Goal: Transaction & Acquisition: Purchase product/service

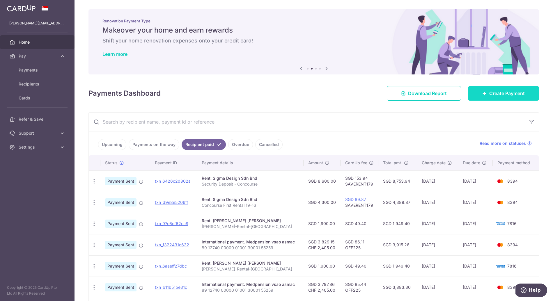
click at [308, 93] on span "Create Payment" at bounding box center [506, 93] width 35 height 7
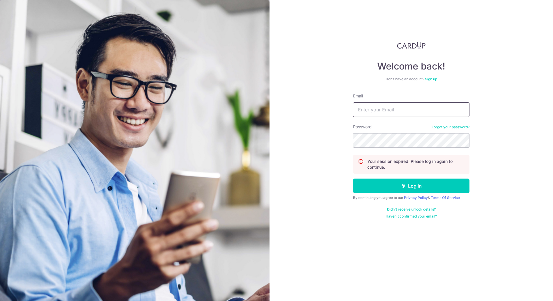
click at [308, 105] on input "Email" at bounding box center [411, 109] width 116 height 15
click at [0, 301] on com-1password-button at bounding box center [0, 301] width 0 height 0
type input "glen.tan@outlook.com"
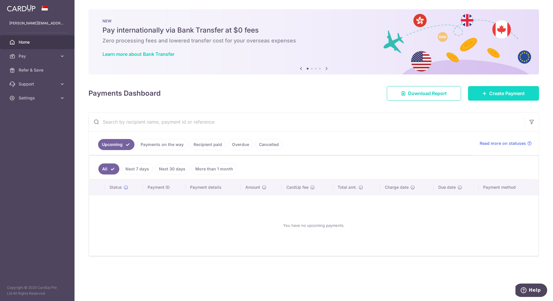
click at [490, 93] on span "Create Payment" at bounding box center [506, 93] width 35 height 7
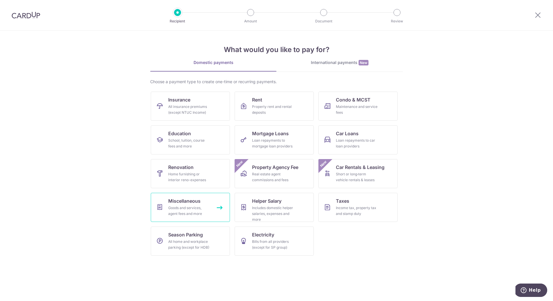
click at [200, 210] on div "Goods and services, agent fees and more" at bounding box center [189, 211] width 42 height 12
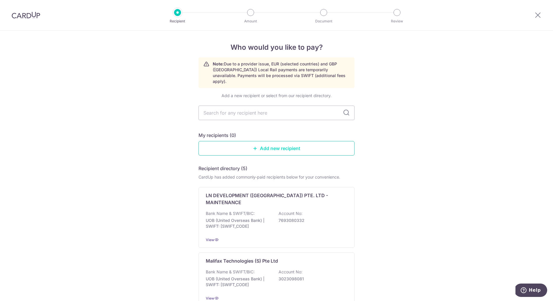
click at [239, 141] on link "Add new recipient" at bounding box center [276, 148] width 156 height 15
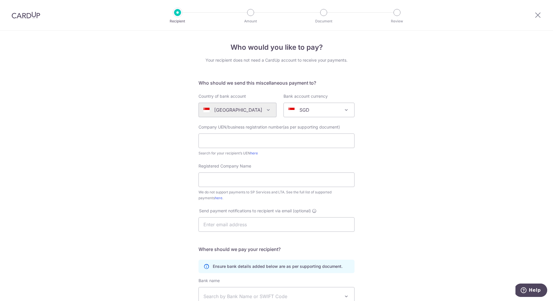
click at [256, 148] on div "Company UEN/business registration number(as per supporting document) Search for…" at bounding box center [276, 140] width 156 height 32
click at [261, 143] on input "text" at bounding box center [276, 141] width 156 height 15
paste input "196300186Z"
type input "196300186Z"
click at [219, 180] on input "Registered Company Name" at bounding box center [276, 180] width 156 height 15
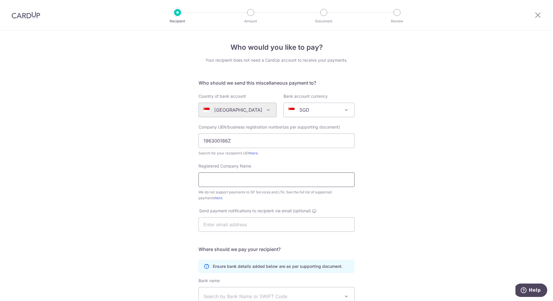
paste input "K. C. Dat (S) Pte Ltd"
type input "K. C. Dat (S) Pte Ltd"
click at [446, 171] on div "Who would you like to pay? Your recipient does not need a CardUp account to rec…" at bounding box center [276, 211] width 553 height 361
click at [242, 226] on input "text" at bounding box center [276, 224] width 156 height 15
paste input "erika.lim@asiantigers-singapore.com"
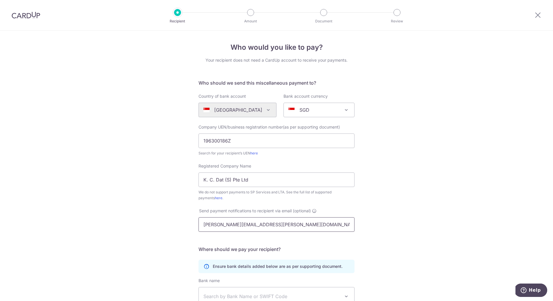
type input "erika.lim@asiantigers-singapore.com"
click at [373, 225] on div "Who would you like to pay? Your recipient does not need a CardUp account to rec…" at bounding box center [276, 211] width 553 height 361
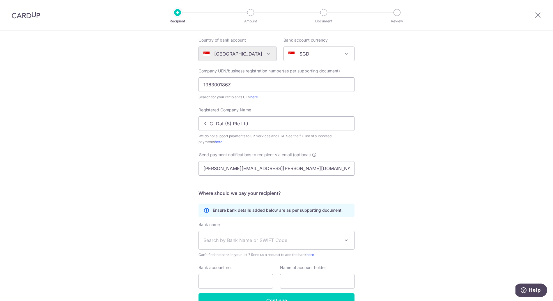
scroll to position [90, 0]
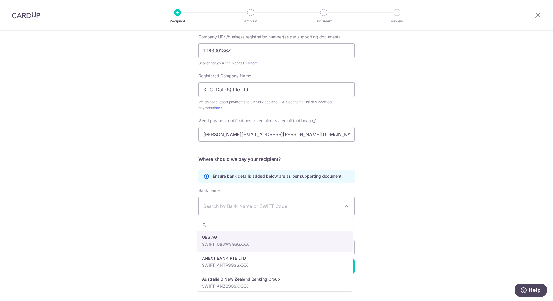
click at [306, 206] on span "Search by Bank Name or SWIFT Code" at bounding box center [271, 206] width 137 height 7
type input "DBS"
select select "6"
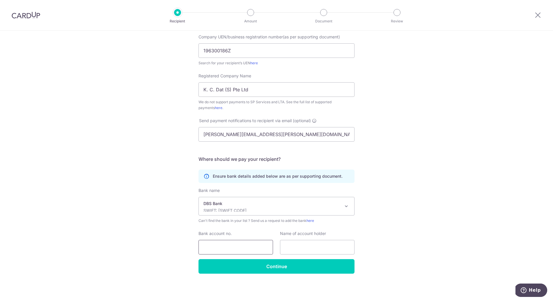
click at [236, 247] on input "Bank account no." at bounding box center [235, 247] width 74 height 15
paste input "002-013369-5"
click at [301, 247] on input "text" at bounding box center [317, 247] width 74 height 15
click at [248, 250] on input "002-013369-5" at bounding box center [235, 247] width 74 height 15
type input "002-013369-5"
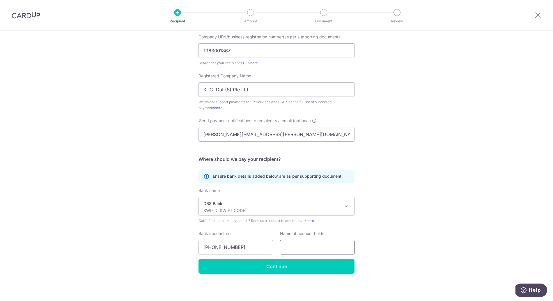
click at [298, 248] on input "text" at bounding box center [317, 247] width 74 height 15
paste input "K C Dat Singapore Pte Ltd"
type input "K C Dat Singapore Pte Ltd"
click at [430, 236] on div "Who would you like to pay? Your recipient does not need a CardUp account to rec…" at bounding box center [276, 120] width 553 height 361
click at [423, 235] on div "Who would you like to pay? Your recipient does not need a CardUp account to rec…" at bounding box center [276, 120] width 553 height 361
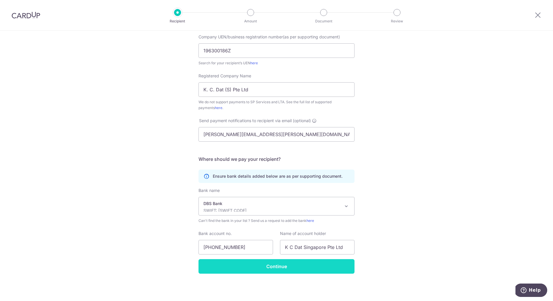
click at [286, 269] on input "Continue" at bounding box center [276, 266] width 156 height 15
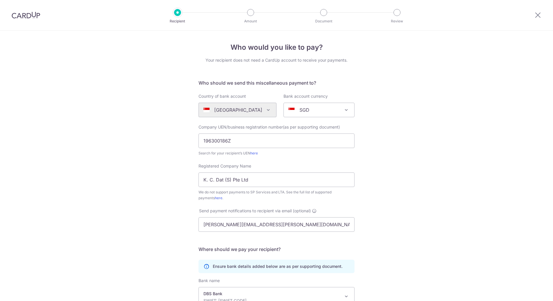
scroll to position [104, 0]
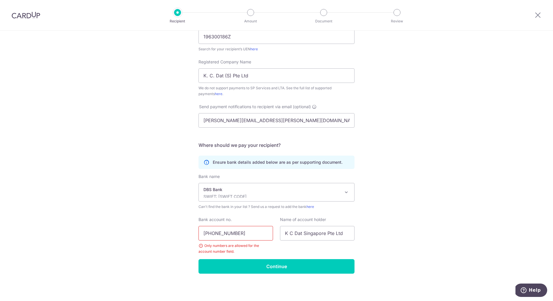
click at [213, 233] on input "002-013369-5" at bounding box center [235, 233] width 74 height 15
click at [229, 233] on input "002013369-5" at bounding box center [235, 233] width 74 height 15
type input "0020133695"
click at [258, 267] on input "Continue" at bounding box center [276, 266] width 156 height 15
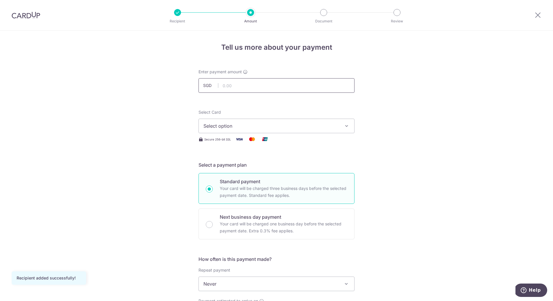
click at [234, 87] on input "text" at bounding box center [276, 85] width 156 height 15
paste input "15368.40"
type input "15,368.40"
click at [400, 98] on div "Tell us more about your payment Enter payment amount SGD 15,368.40 15368.40 Rec…" at bounding box center [276, 294] width 553 height 526
click at [301, 124] on span "Select option" at bounding box center [271, 125] width 136 height 7
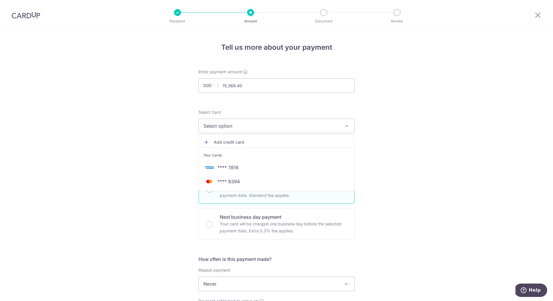
click at [232, 168] on span "**** 7816" at bounding box center [227, 167] width 21 height 7
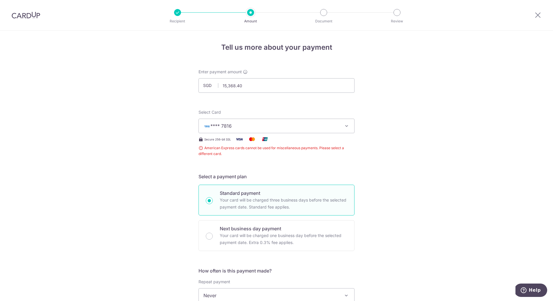
click at [389, 143] on div "Tell us more about your payment Enter payment amount SGD 15,368.40 15368.40 Rec…" at bounding box center [276, 300] width 553 height 538
click at [333, 130] on button "**** 7816" at bounding box center [276, 126] width 156 height 15
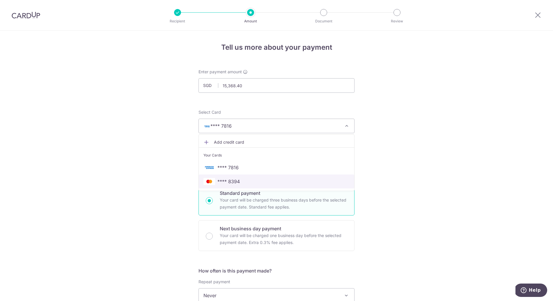
click at [228, 181] on span "**** 8394" at bounding box center [228, 181] width 22 height 7
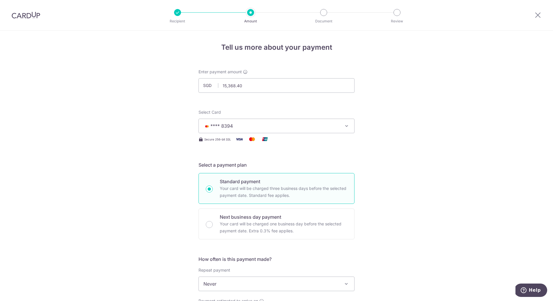
click at [371, 152] on div "Tell us more about your payment Enter payment amount SGD 15,368.40 15368.40 Rec…" at bounding box center [276, 294] width 553 height 526
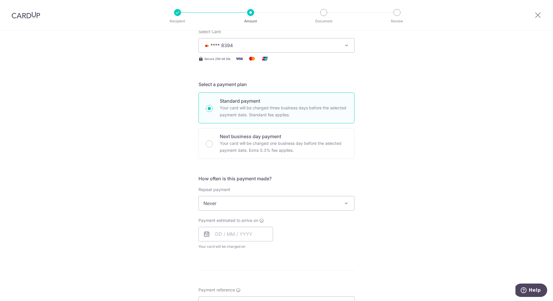
scroll to position [81, 0]
click at [239, 203] on span "Never" at bounding box center [276, 203] width 155 height 14
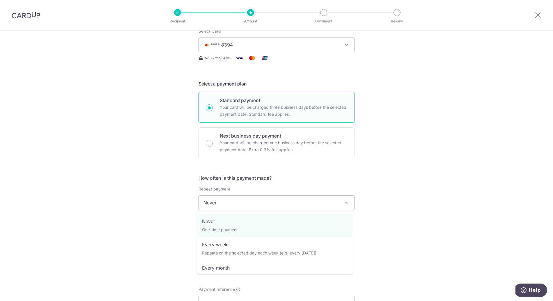
click at [239, 203] on span "Never" at bounding box center [276, 203] width 155 height 14
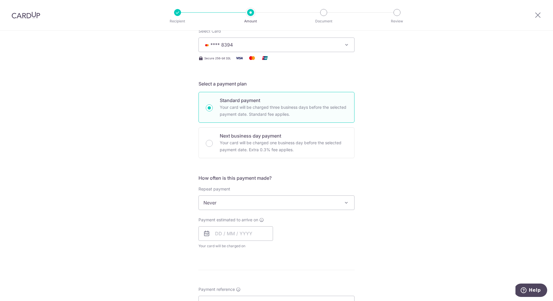
click at [204, 233] on icon at bounding box center [206, 233] width 7 height 7
click at [229, 234] on input "text" at bounding box center [235, 233] width 74 height 15
click at [269, 297] on link "15" at bounding box center [268, 298] width 9 height 9
type input "[DATE]"
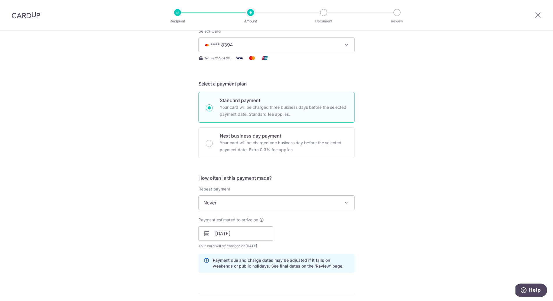
click at [380, 230] on div "Tell us more about your payment Enter payment amount SGD 15,368.40 15368.40 Rec…" at bounding box center [276, 224] width 553 height 550
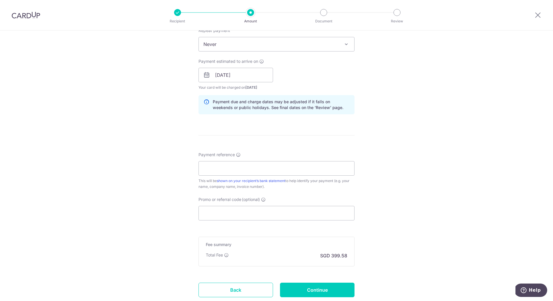
scroll to position [239, 0]
click at [397, 125] on div "Tell us more about your payment Enter payment amount SGD 15,368.40 15368.40 Rec…" at bounding box center [276, 67] width 553 height 550
click at [303, 173] on input "Payment reference" at bounding box center [276, 169] width 156 height 15
paste input "900053541"
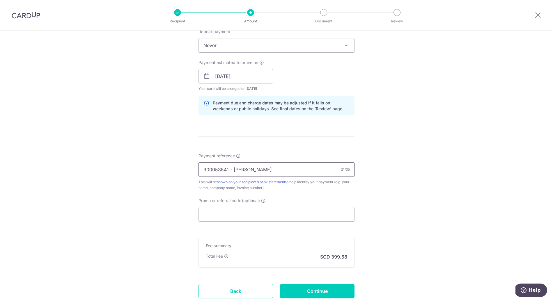
type input "900053541 - TAN, GLEN"
click at [394, 167] on div "Tell us more about your payment Enter payment amount SGD 15,368.40 15368.40 Rec…" at bounding box center [276, 67] width 553 height 550
click at [216, 213] on input "Promo or referral code (optional)" at bounding box center [276, 214] width 156 height 15
click at [264, 200] on icon at bounding box center [263, 200] width 5 height 5
click at [264, 207] on input "Promo or referral code (optional) Enter either a promo code or a referral code …" at bounding box center [276, 214] width 156 height 15
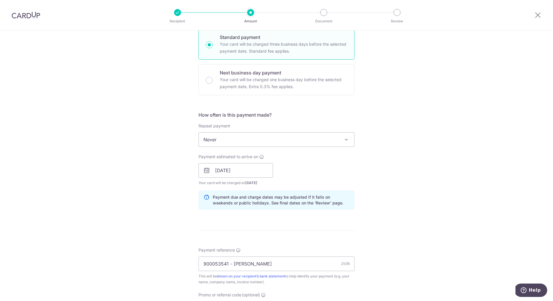
scroll to position [280, 0]
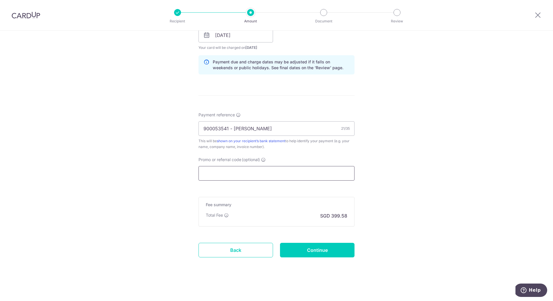
paste input "OFF225"
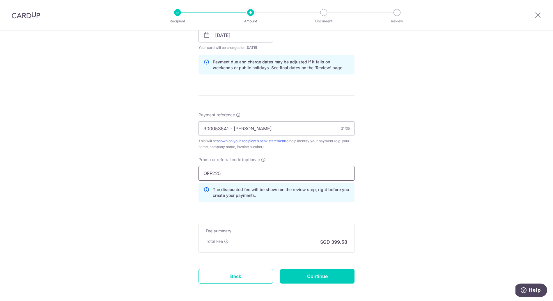
type input "OFF225"
click at [376, 183] on div "Tell us more about your payment Enter payment amount SGD 15,368.40 15368.40 Rec…" at bounding box center [276, 39] width 553 height 576
click at [314, 278] on input "Continue" at bounding box center [317, 276] width 74 height 15
type input "Create Schedule"
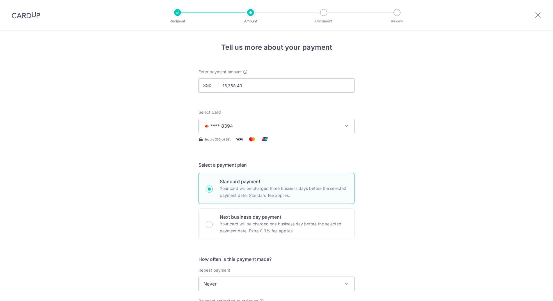
scroll to position [314, 0]
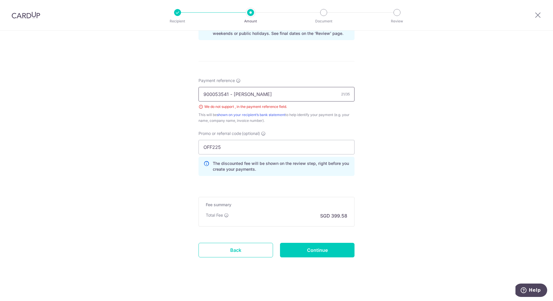
click at [242, 95] on input "900053541 - [PERSON_NAME]" at bounding box center [276, 94] width 156 height 15
drag, startPoint x: 232, startPoint y: 94, endPoint x: 278, endPoint y: 92, distance: 45.7
click at [278, 92] on input "900053541 - [PERSON_NAME]" at bounding box center [276, 94] width 156 height 15
type input "900053541 - [PERSON_NAME]"
click at [391, 133] on div "Tell us more about your payment Enter payment amount SGD 15,368.40 15368.40 Sel…" at bounding box center [276, 9] width 553 height 585
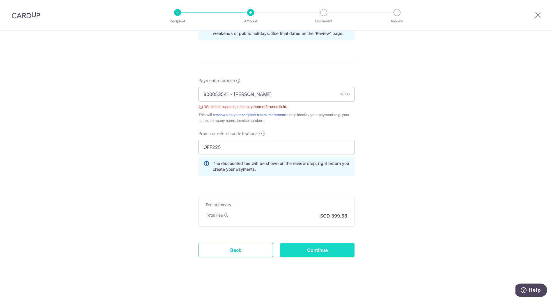
click at [311, 251] on input "Continue" at bounding box center [317, 250] width 74 height 15
type input "Create Schedule"
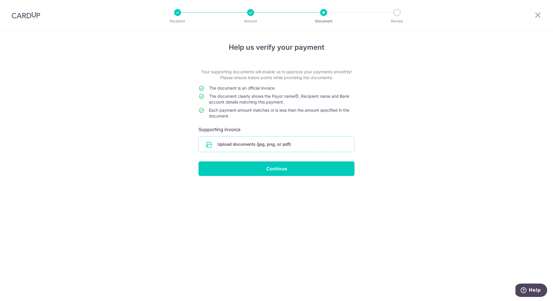
click at [249, 143] on input "file" at bounding box center [276, 144] width 155 height 15
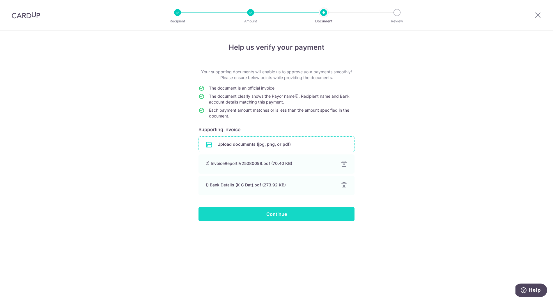
click at [280, 214] on input "Continue" at bounding box center [276, 214] width 156 height 15
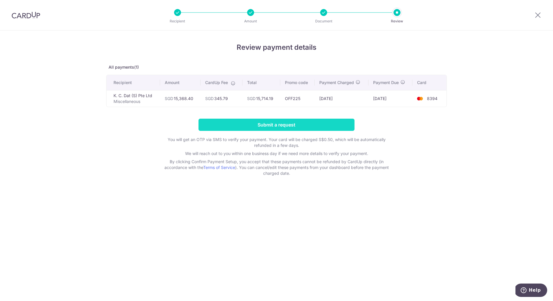
click at [304, 124] on input "Submit a request" at bounding box center [276, 125] width 156 height 12
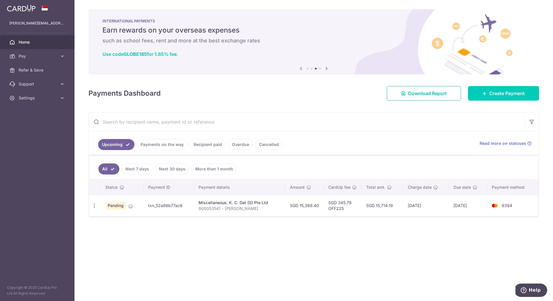
click at [321, 97] on div "Payments Dashboard Download Report Create Payment" at bounding box center [313, 92] width 450 height 17
click at [326, 67] on icon at bounding box center [326, 68] width 7 height 7
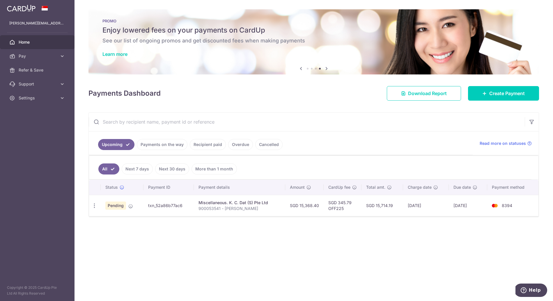
click at [326, 67] on icon at bounding box center [326, 68] width 7 height 7
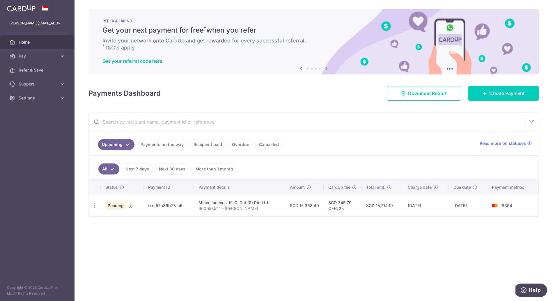
click at [326, 67] on icon at bounding box center [326, 68] width 7 height 7
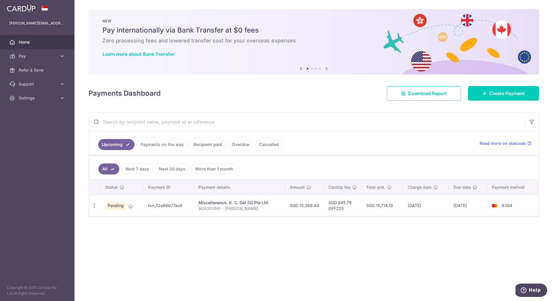
click at [326, 67] on icon at bounding box center [326, 68] width 7 height 7
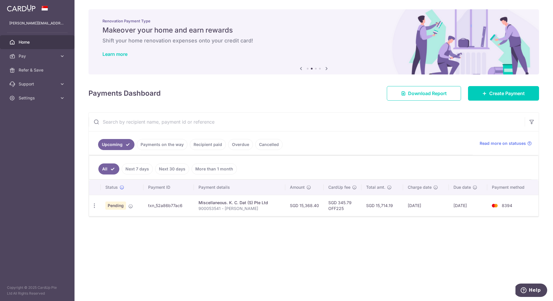
click at [327, 68] on icon at bounding box center [326, 68] width 7 height 7
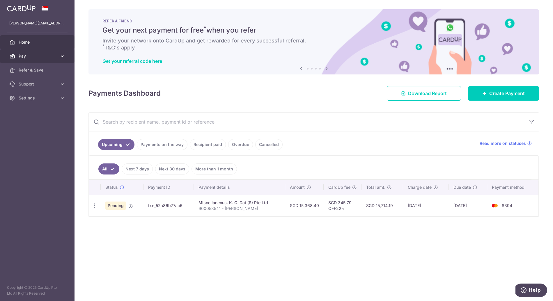
click at [64, 55] on icon at bounding box center [62, 56] width 6 height 6
click at [63, 55] on icon at bounding box center [62, 56] width 6 height 6
click at [310, 94] on div "Payments Dashboard Download Report Create Payment" at bounding box center [313, 92] width 450 height 17
click at [211, 6] on div "× Pause Schedule Pause all future payments in this series Pause just this one p…" at bounding box center [313, 150] width 478 height 301
click at [312, 100] on div "Payments Dashboard Download Report Create Payment" at bounding box center [313, 92] width 450 height 17
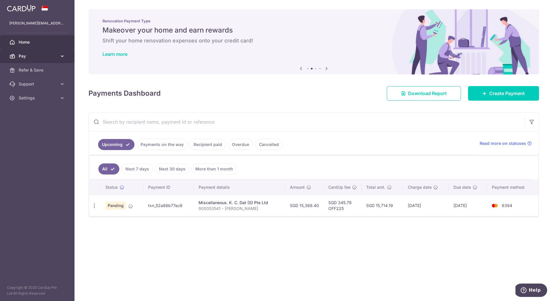
click at [63, 55] on icon at bounding box center [62, 56] width 6 height 6
